Goal: Check status: Check status

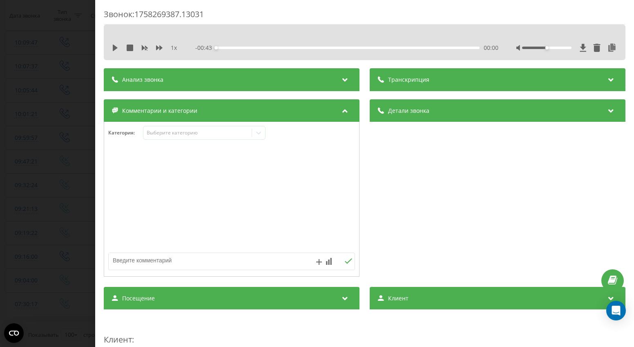
click at [59, 114] on div "Звонок : 1758269387.13031 1 x - 00:43 00:00 00:00 Транскрипция Для анализа AI б…" at bounding box center [317, 173] width 634 height 347
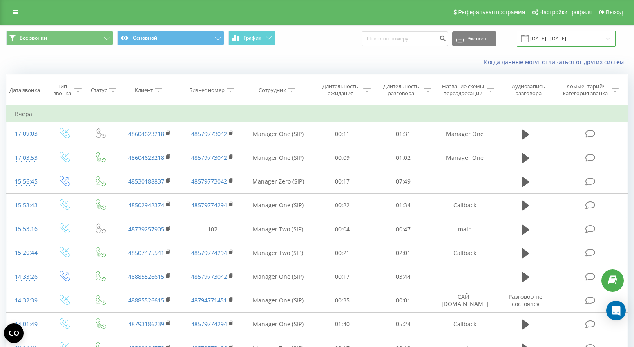
click at [582, 41] on input "[DATE] - [DATE]" at bounding box center [566, 39] width 99 height 16
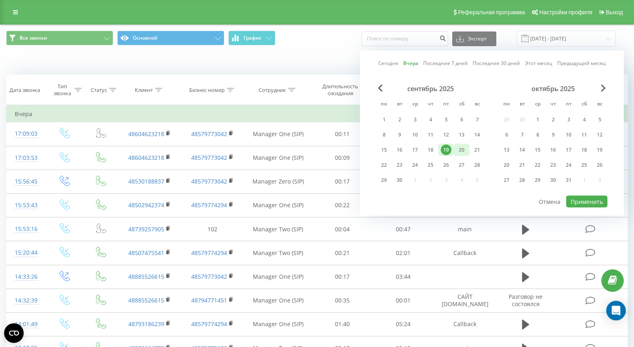
click at [463, 150] on div "20" at bounding box center [461, 150] width 11 height 11
click at [579, 200] on button "Применить" at bounding box center [586, 202] width 41 height 12
type input "[DATE] - [DATE]"
